Goal: Transaction & Acquisition: Purchase product/service

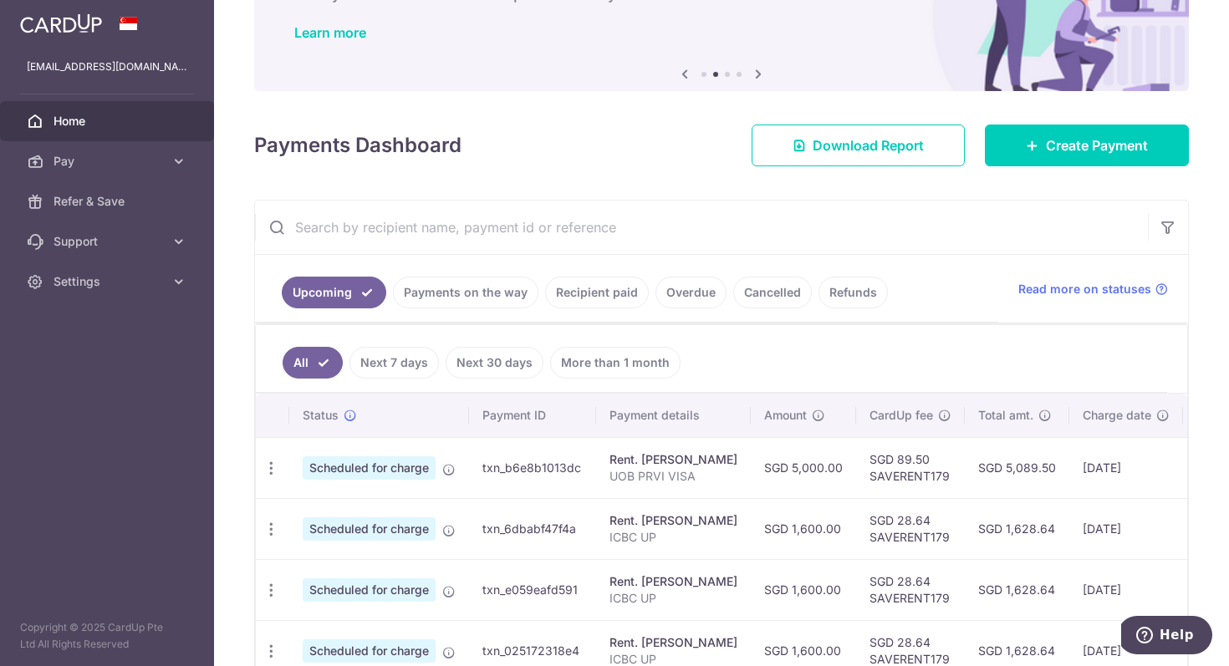
scroll to position [135, 0]
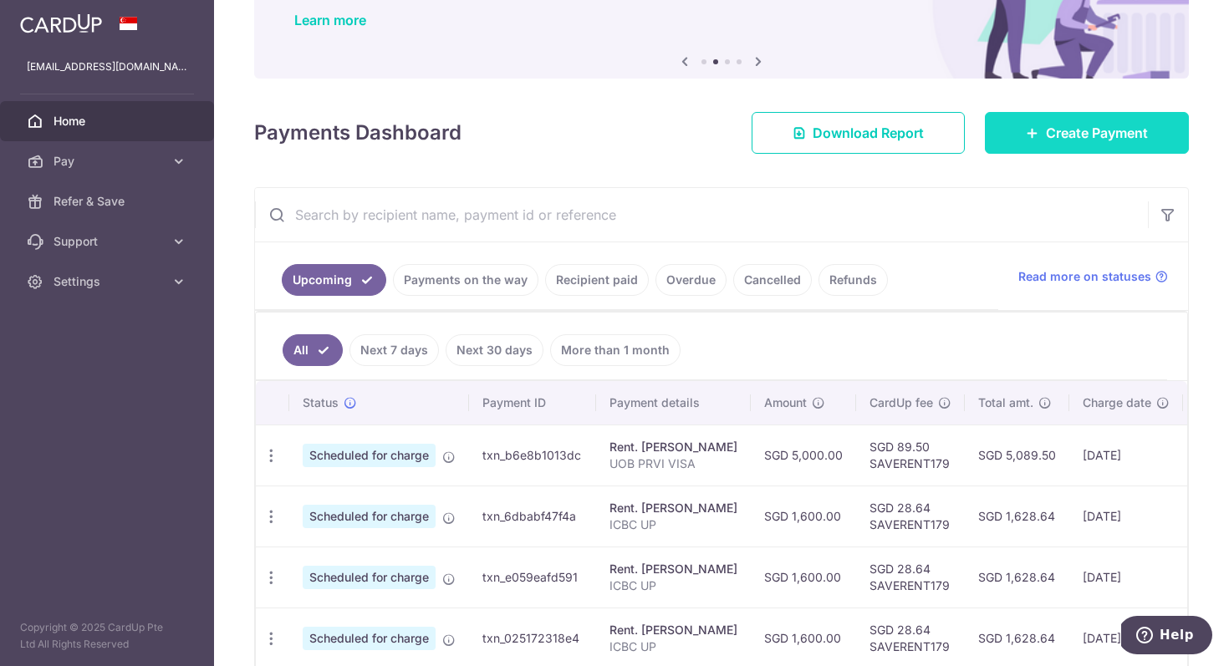
click at [1012, 134] on link "Create Payment" at bounding box center [1087, 133] width 204 height 42
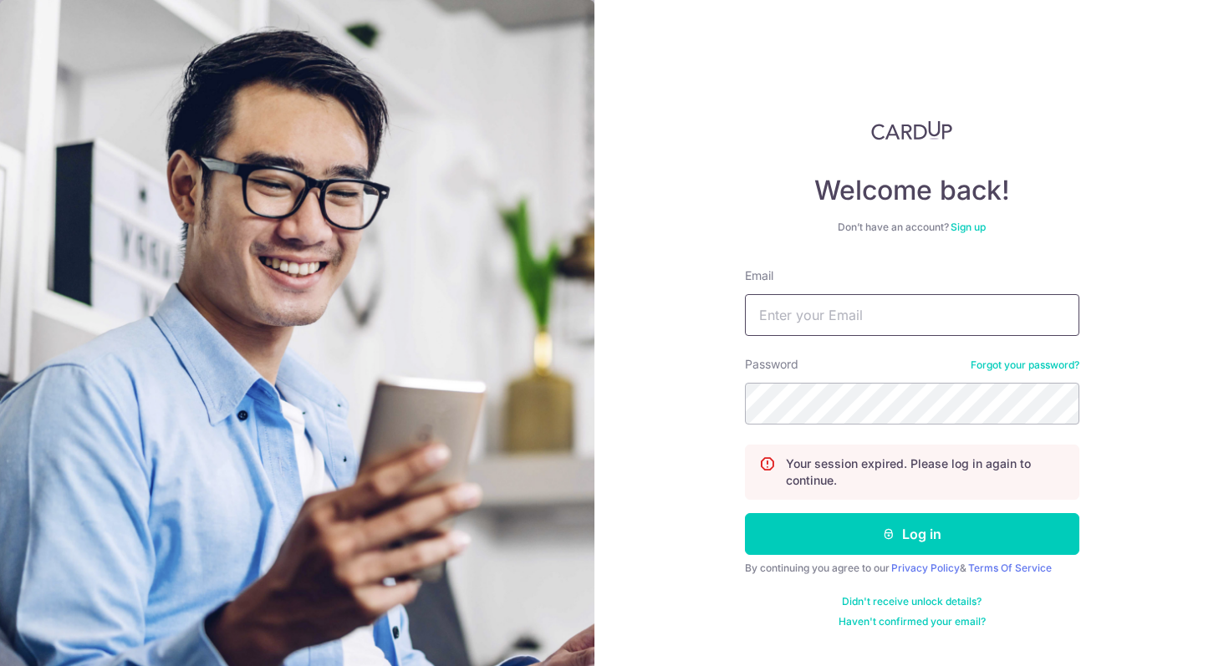
click at [890, 307] on input "Email" at bounding box center [912, 315] width 334 height 42
type input "369780829@qq.com"
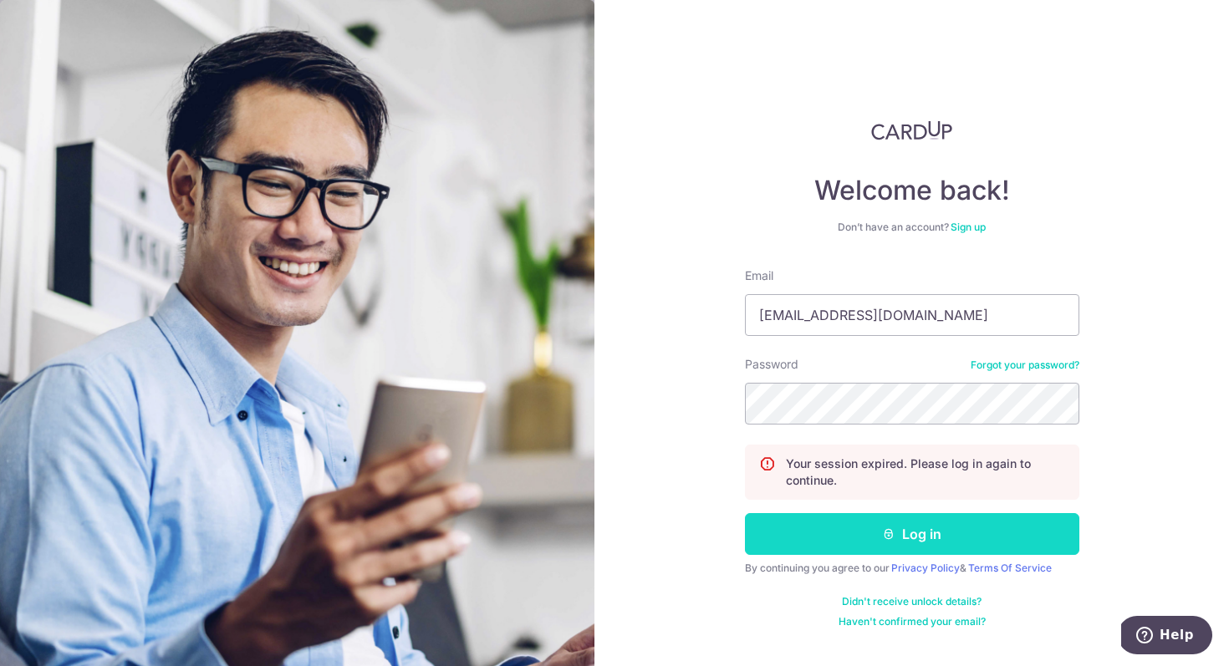
click at [872, 529] on button "Log in" at bounding box center [912, 534] width 334 height 42
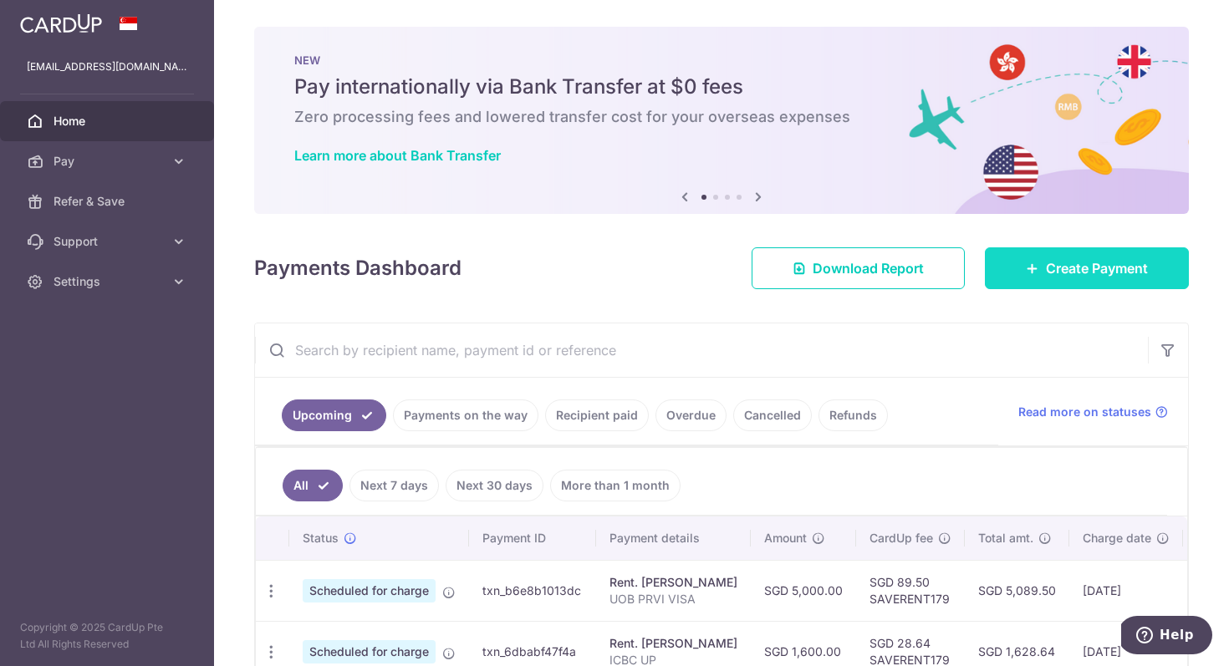
click at [995, 261] on link "Create Payment" at bounding box center [1087, 268] width 204 height 42
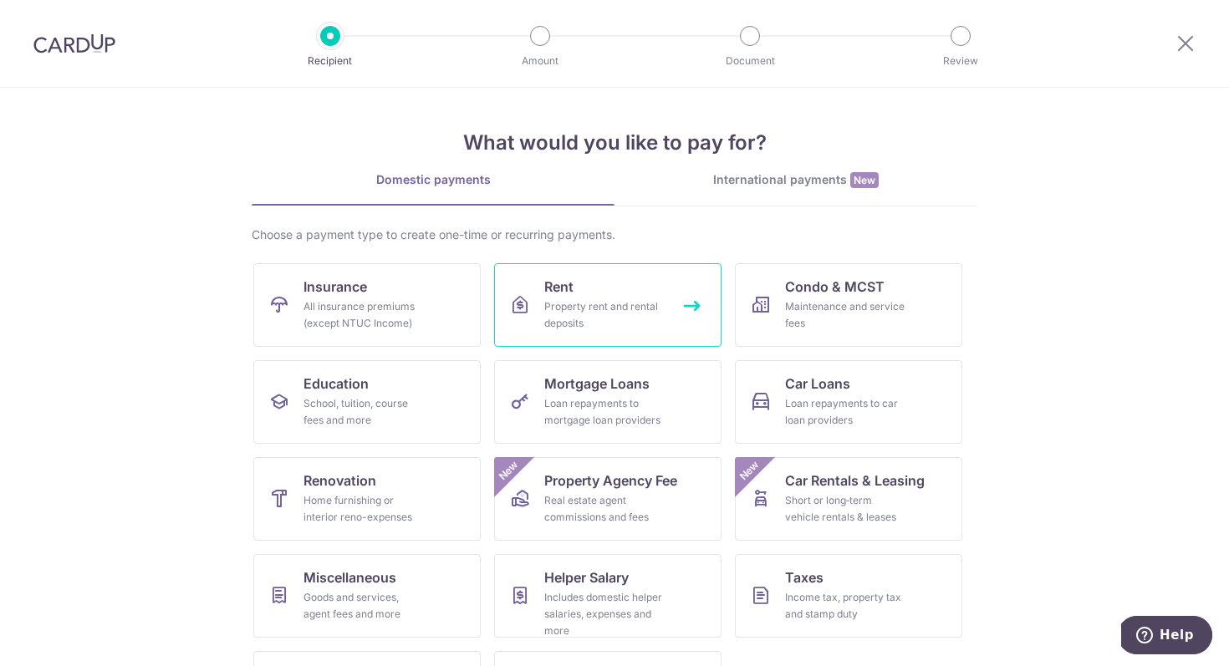
click at [630, 303] on div "Property rent and rental deposits" at bounding box center [604, 314] width 120 height 33
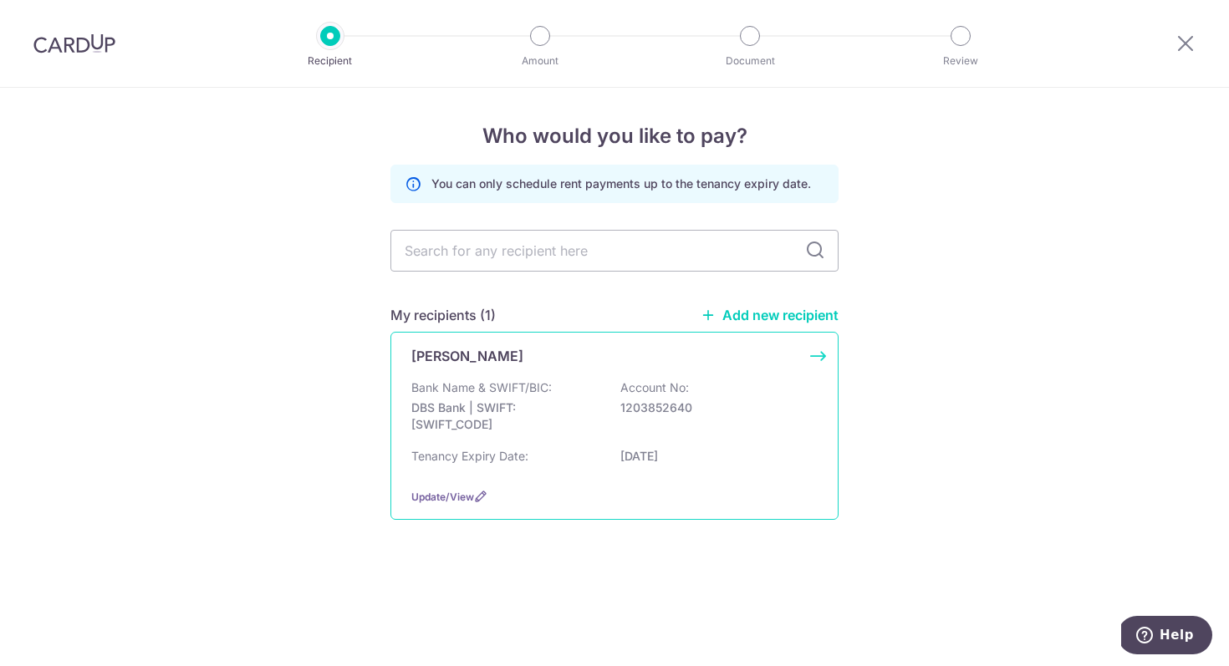
click at [558, 383] on div "Bank Name & SWIFT/BIC: DBS Bank | SWIFT: [SWIFT_CODE] Account No: 1203852640" at bounding box center [614, 410] width 406 height 62
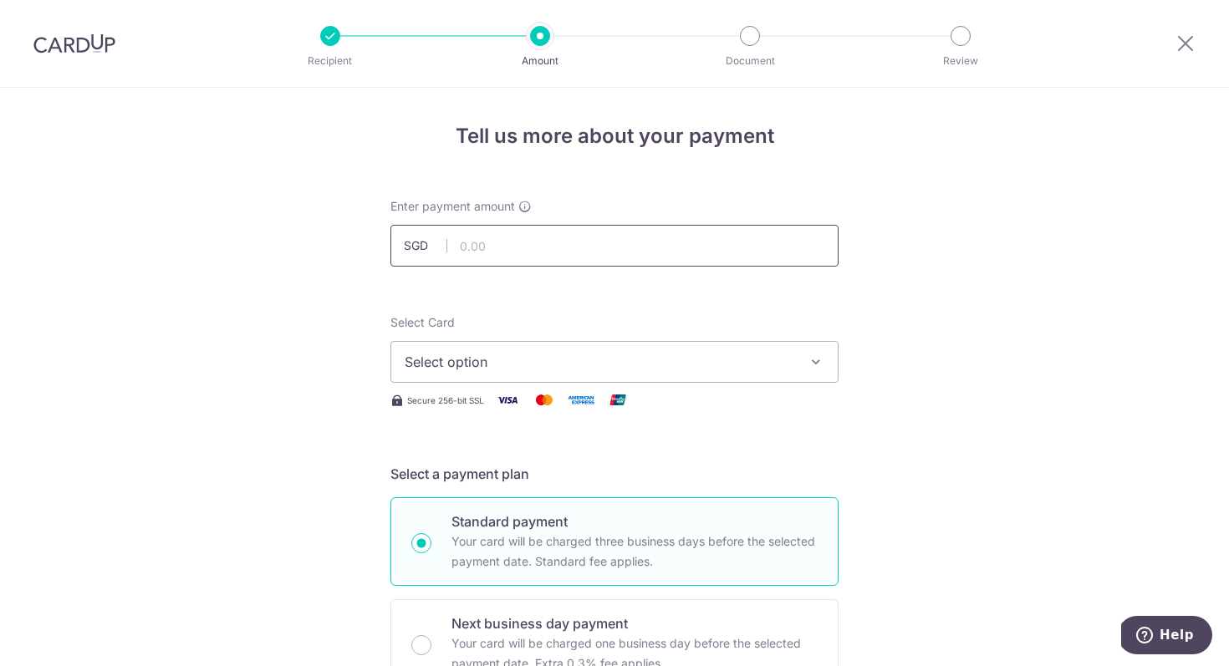
click at [523, 242] on input "text" at bounding box center [614, 246] width 448 height 42
type input "5,000.00"
